Goal: Task Accomplishment & Management: Manage account settings

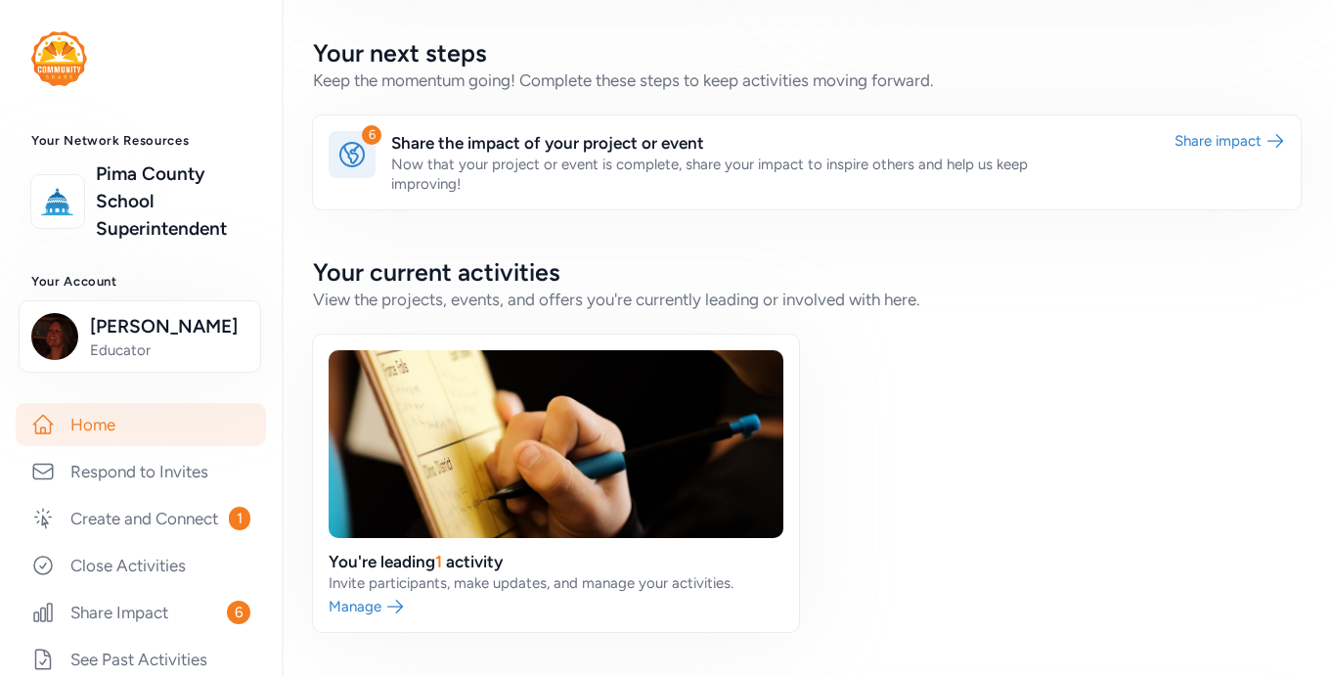
scroll to position [415, 0]
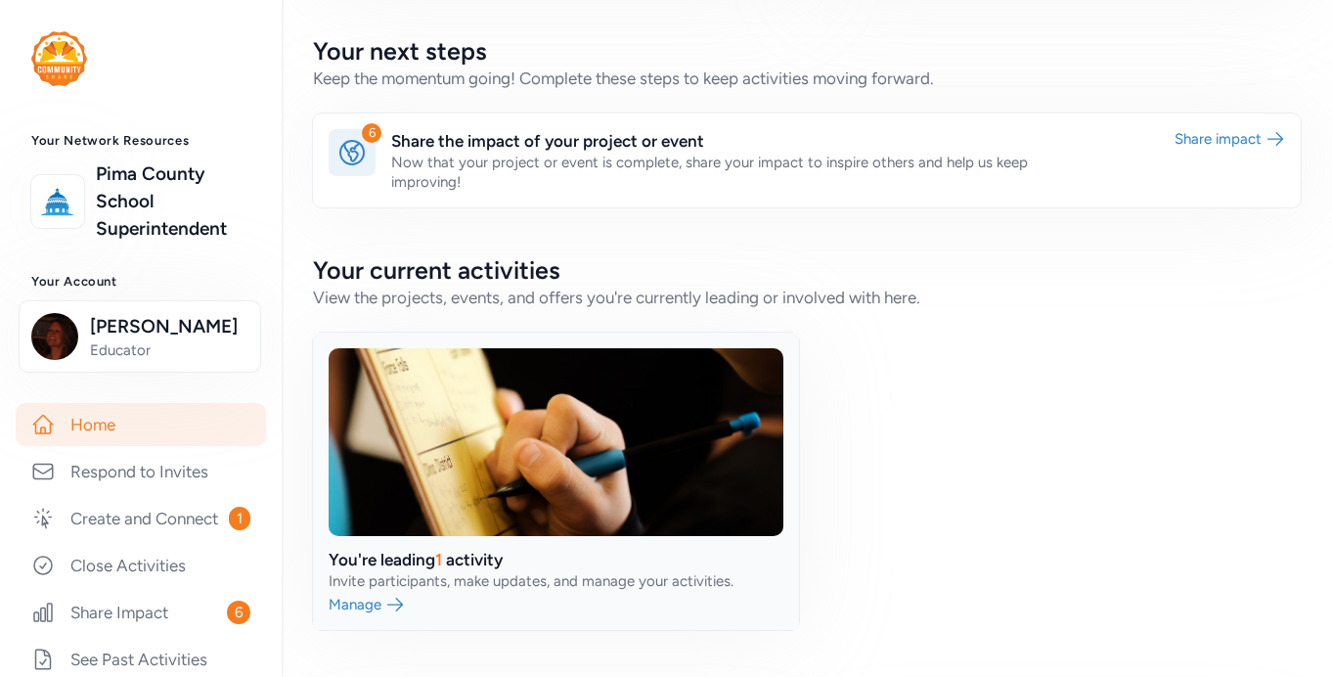
click at [350, 589] on link at bounding box center [556, 480] width 486 height 297
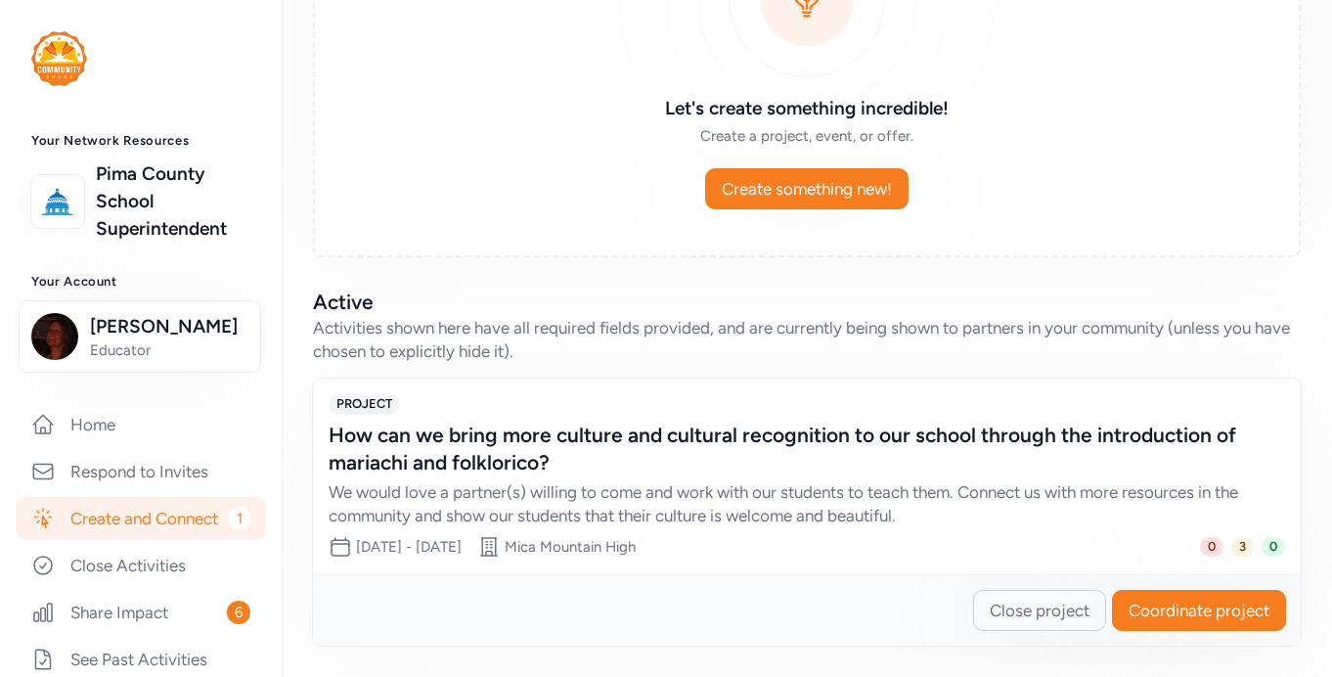
scroll to position [275, 0]
click at [670, 439] on div "How can we bring more culture and cultural recognition to our school through th…" at bounding box center [787, 448] width 917 height 55
click at [1182, 608] on span "Coordinate project" at bounding box center [1198, 609] width 141 height 23
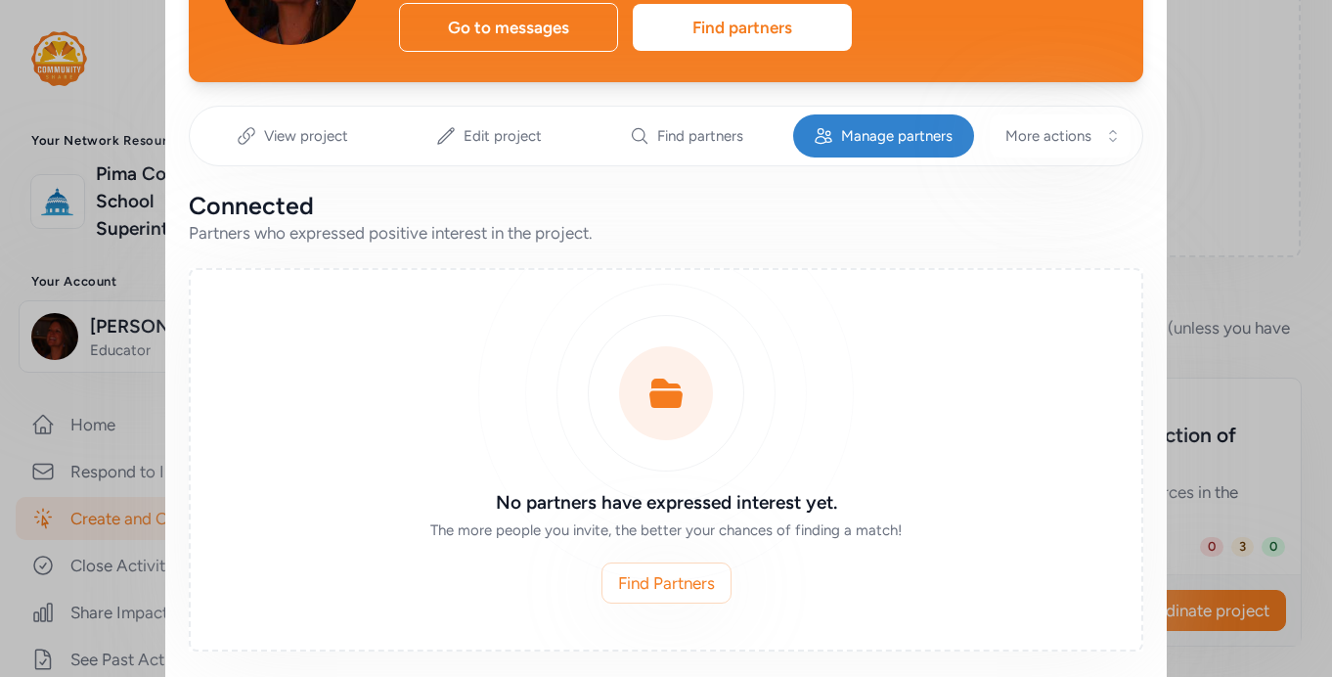
scroll to position [194, 0]
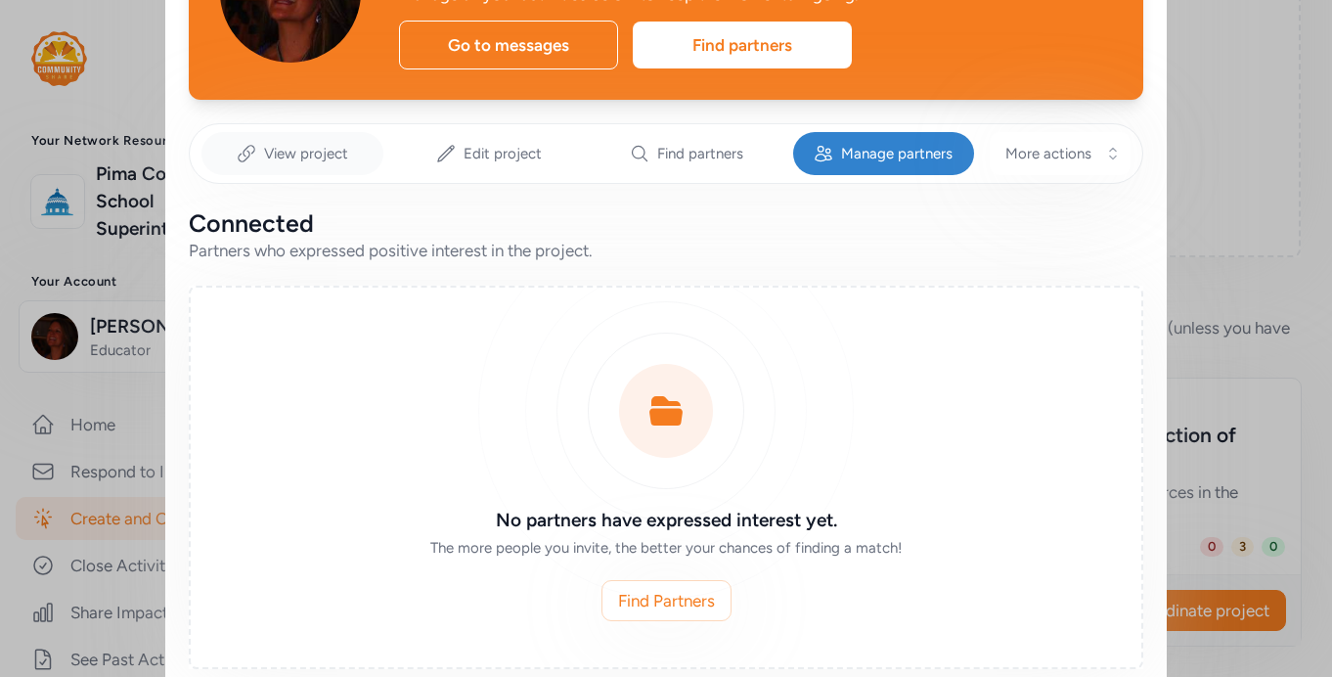
click at [329, 156] on span "View project" at bounding box center [306, 154] width 84 height 20
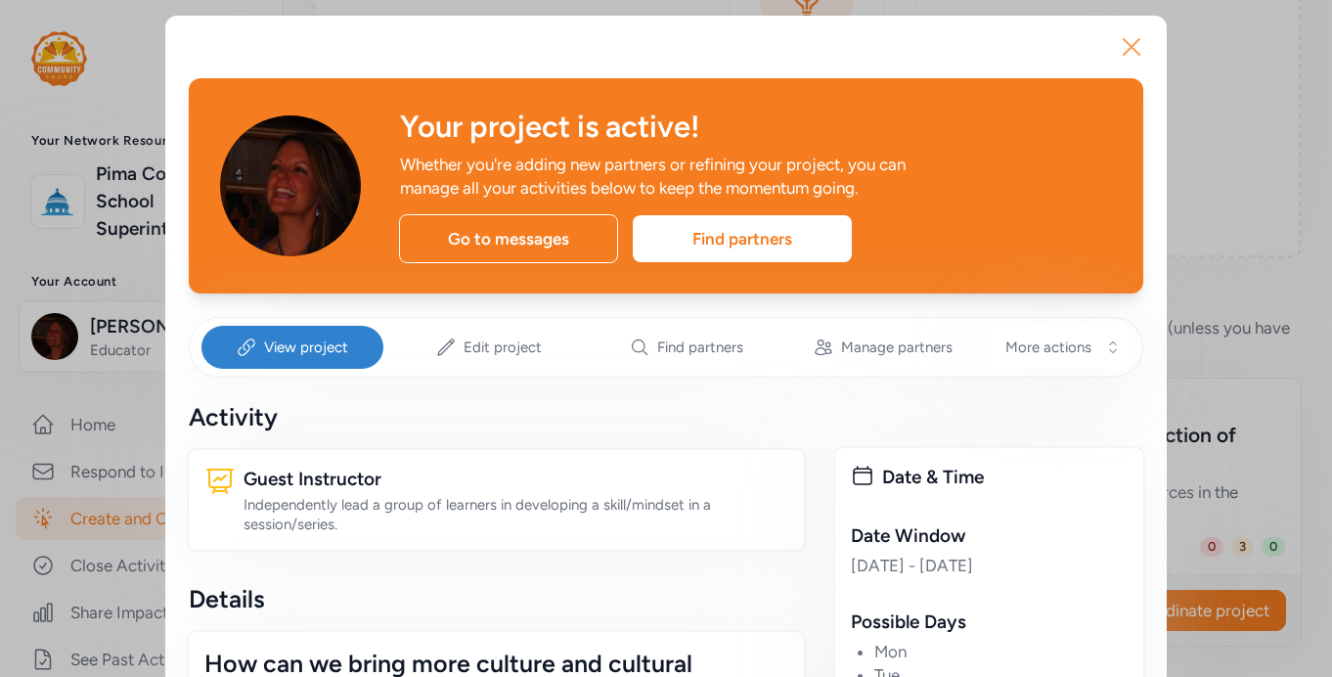
click at [1133, 51] on icon "button" at bounding box center [1131, 46] width 31 height 31
